Goal: Navigation & Orientation: Go to known website

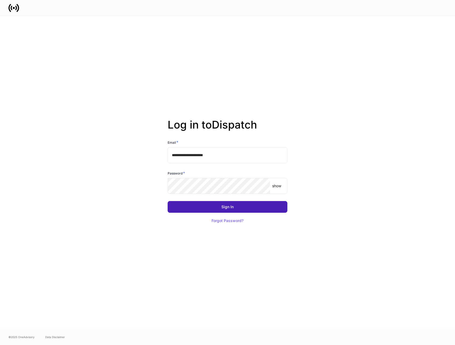
click at [227, 211] on button "Sign In" at bounding box center [228, 207] width 120 height 12
click at [307, 62] on div "**********" at bounding box center [227, 172] width 285 height 313
click at [224, 208] on div "Sign In" at bounding box center [227, 207] width 12 height 4
